Goal: Ask a question: Seek information or help from site administrators or community

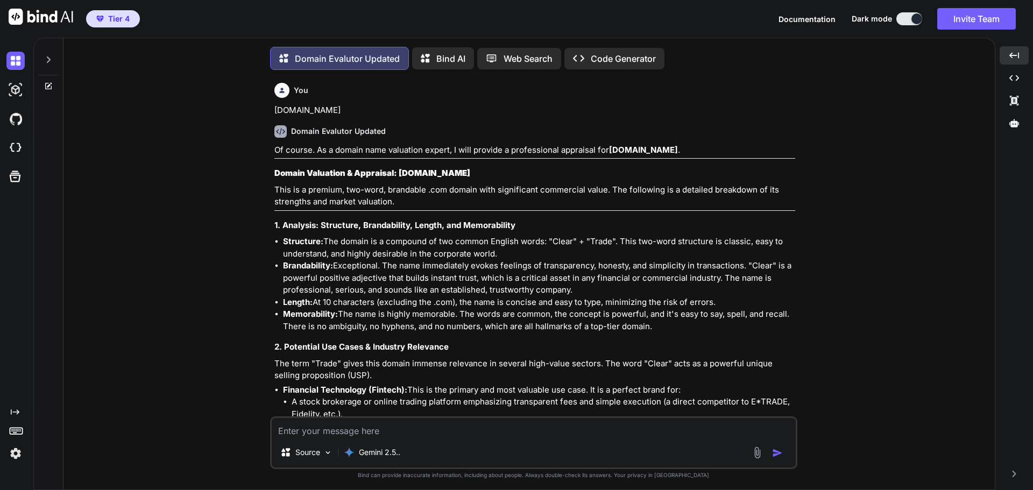
scroll to position [29807, 0]
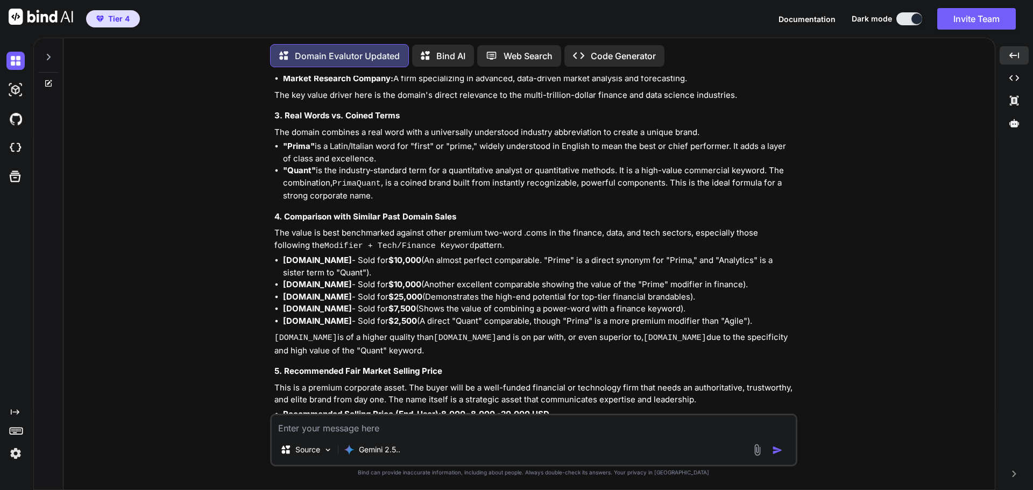
type textarea "P"
type textarea "x"
type textarea "Pr"
type textarea "x"
type textarea "Pri"
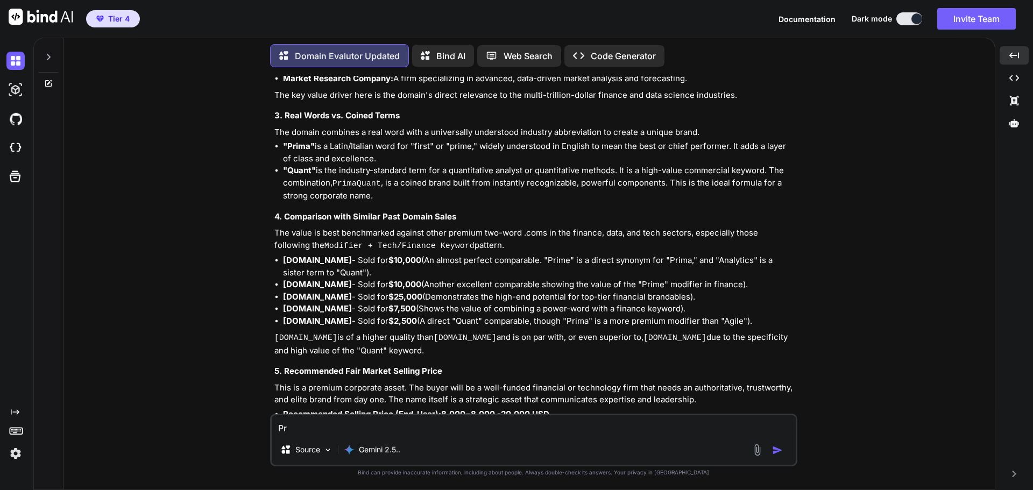
type textarea "x"
type textarea "Prim"
type textarea "x"
type textarea "Prima"
type textarea "x"
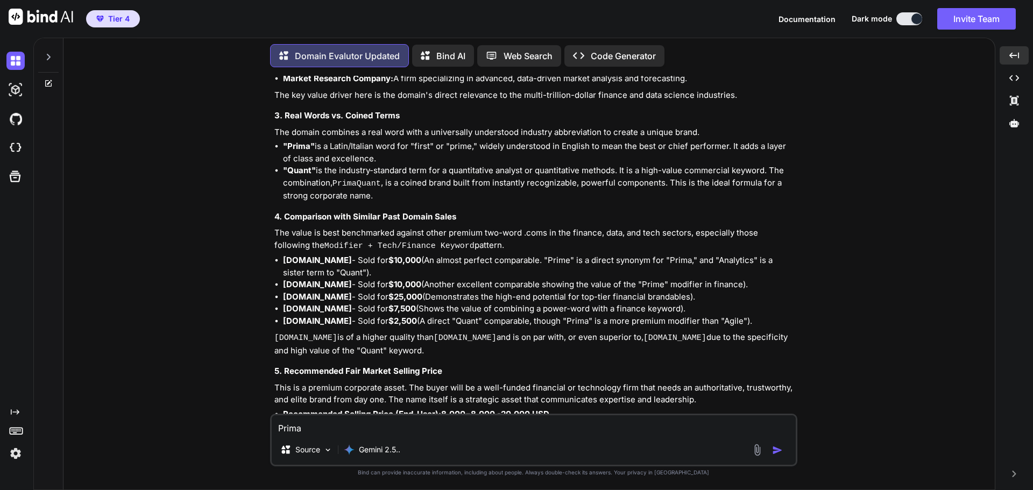
type textarea "PrimaW"
type textarea "x"
type textarea "PrimaWe"
type textarea "x"
type textarea "PrimaWeb"
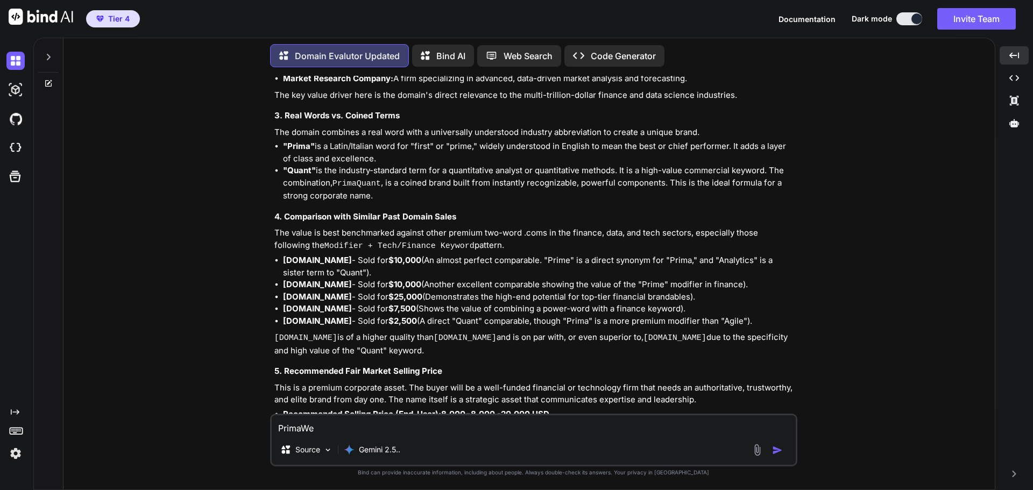
type textarea "x"
type textarea "PrimaWebD"
type textarea "x"
type textarea "PrimaWebDe"
type textarea "x"
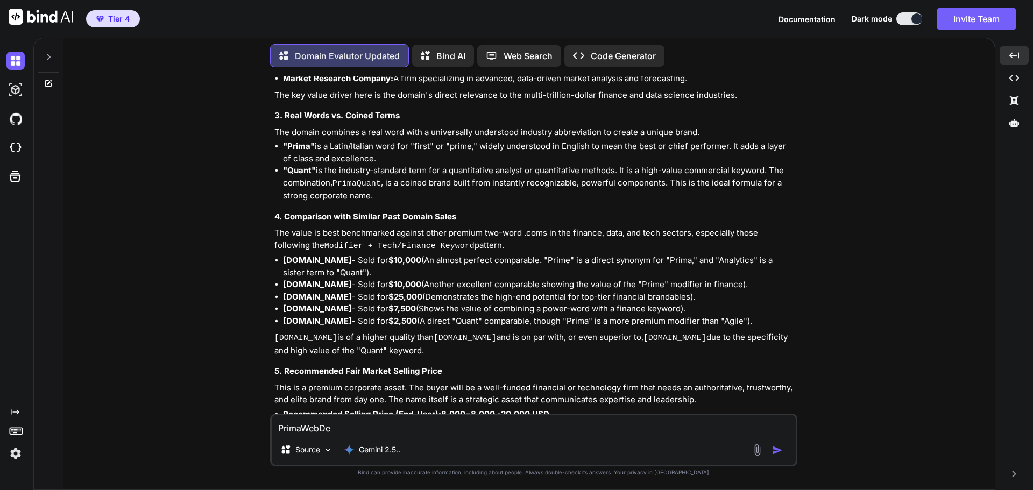
type textarea "PrimaWebDev"
type textarea "x"
type textarea "PrimaWebDev."
type textarea "x"
type textarea "PrimaWebDev.c"
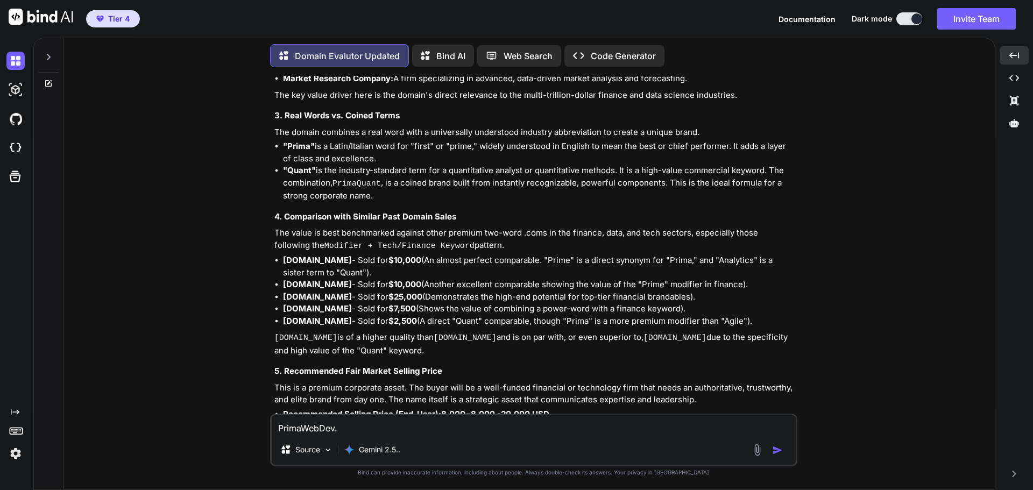
type textarea "x"
type textarea "[DOMAIN_NAME]"
type textarea "x"
type textarea "[DOMAIN_NAME]"
type textarea "x"
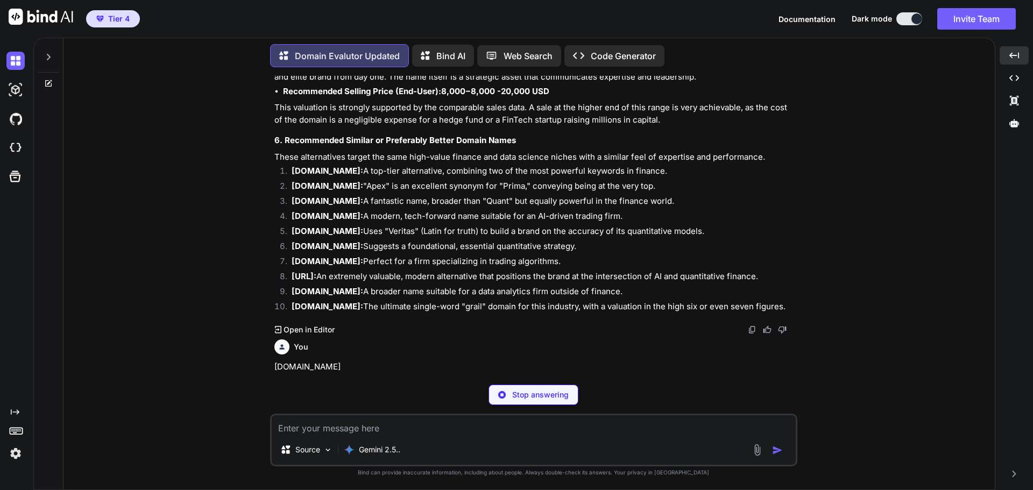
scroll to position [30136, 0]
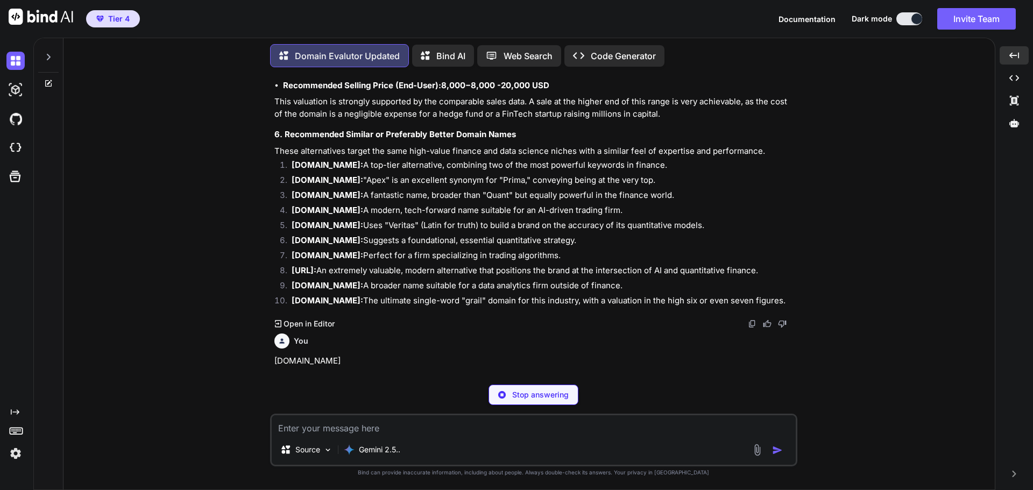
type textarea "x"
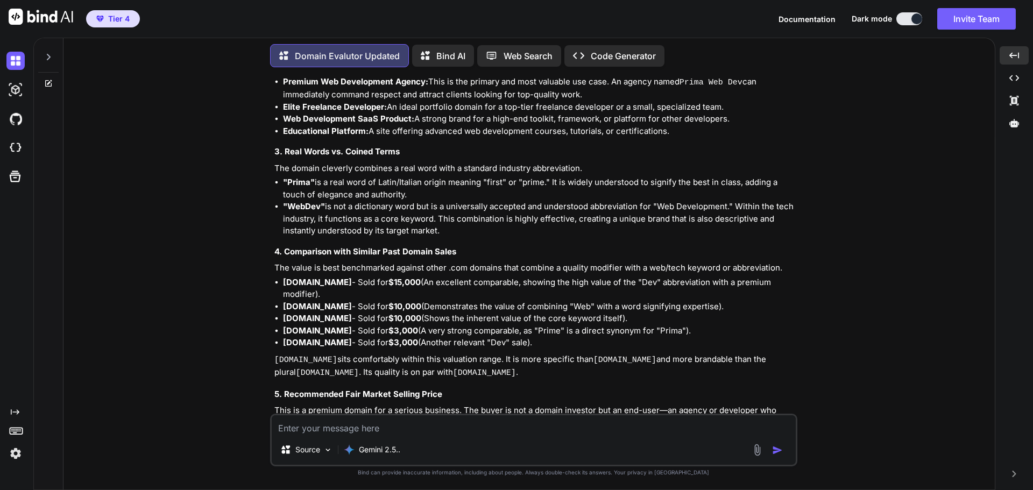
scroll to position [30703, 0]
